Goal: Task Accomplishment & Management: Manage account settings

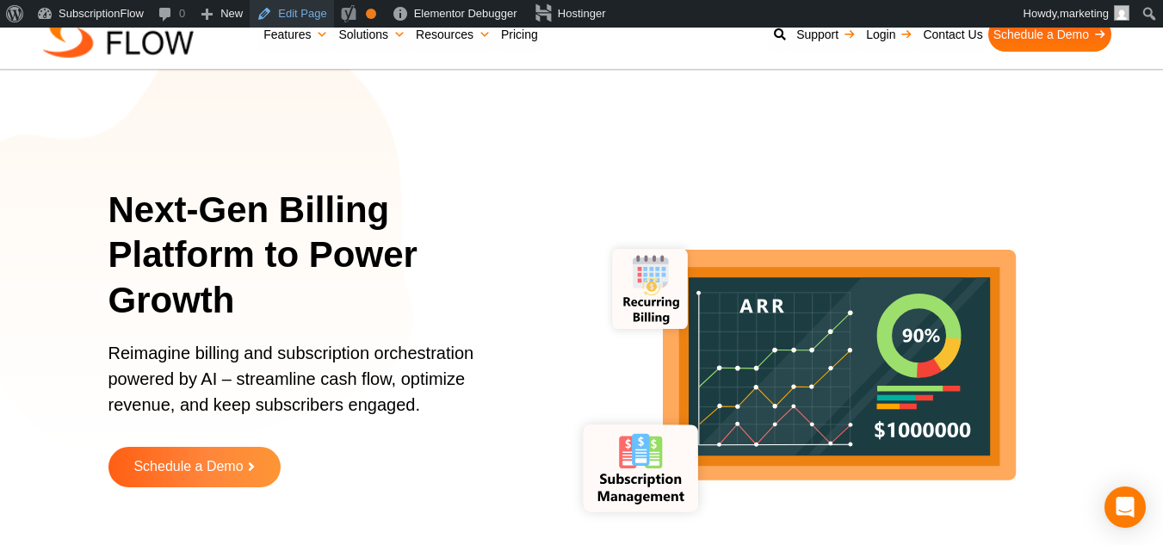
click at [318, 12] on link "Edit Page" at bounding box center [292, 14] width 84 height 28
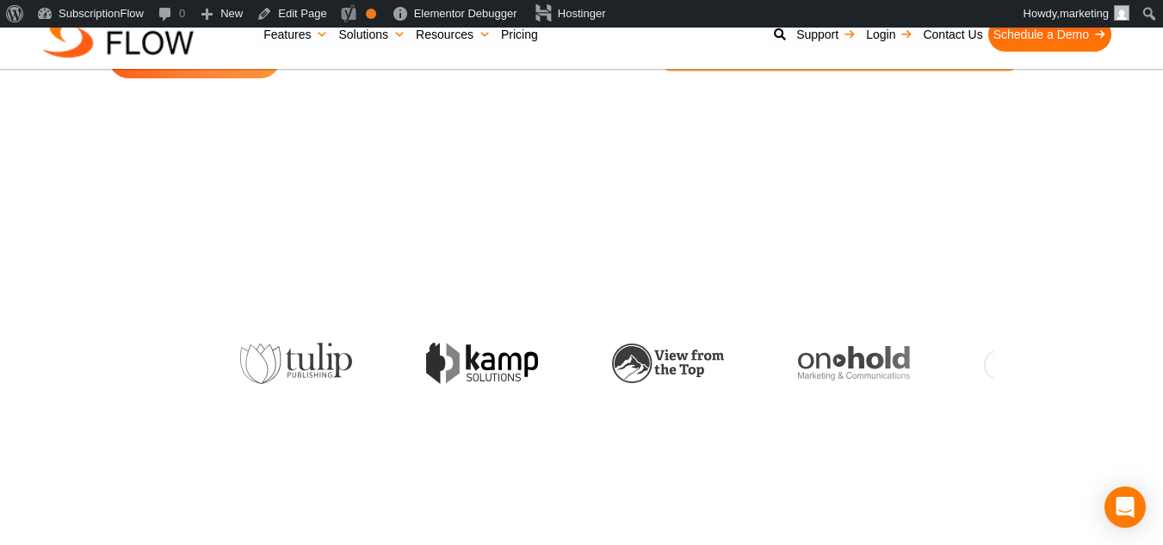
scroll to position [431, 0]
